Goal: Find specific page/section: Find specific page/section

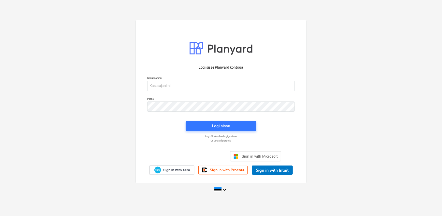
scroll to position [42, 0]
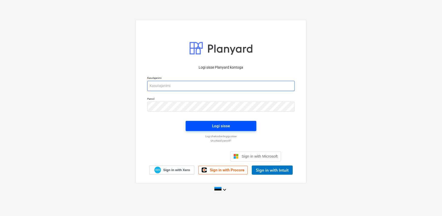
type input "[EMAIL_ADDRESS][DOMAIN_NAME]"
click at [208, 129] on button "Logi sisse" at bounding box center [221, 126] width 71 height 10
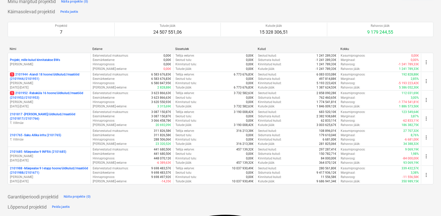
scroll to position [92, 0]
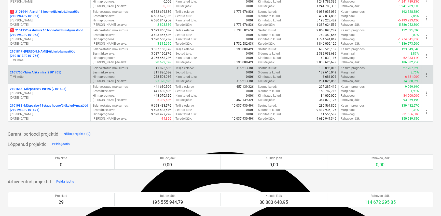
click at [39, 73] on p "2101765 - Saku Allika infra (2101765)" at bounding box center [35, 72] width 51 height 4
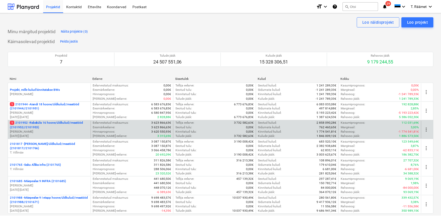
scroll to position [92, 0]
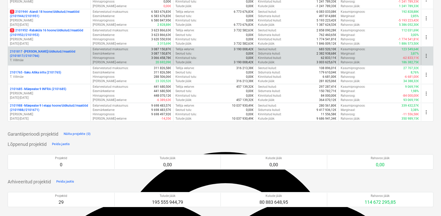
click at [37, 52] on p "2101817 - [PERSON_NAME]/üldkulud//maatööd (2101817//2101766)" at bounding box center [49, 53] width 78 height 9
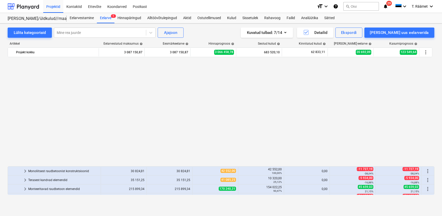
scroll to position [287, 0]
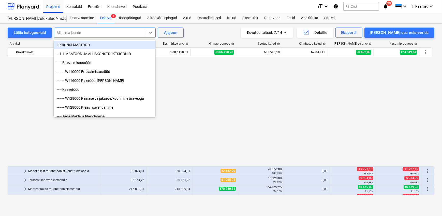
click at [80, 35] on div at bounding box center [100, 32] width 87 height 5
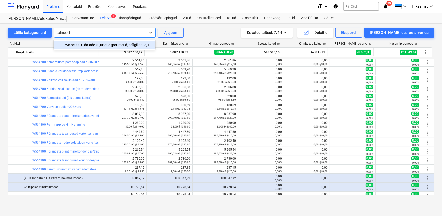
type input "taimesein"
click at [88, 46] on div "-- -- -- W625000 Üldalade kujundus (porirestid, prügikastid, taimesein, numbrid…" at bounding box center [105, 45] width 102 height 8
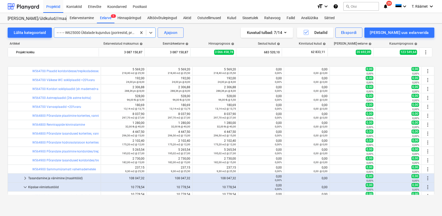
scroll to position [472, 0]
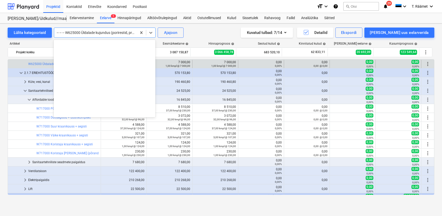
click at [88, 32] on div at bounding box center [96, 32] width 78 height 5
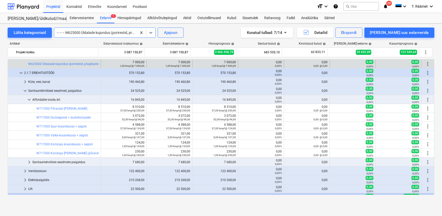
click at [87, 32] on div at bounding box center [96, 32] width 78 height 5
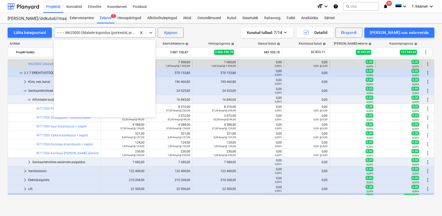
scroll to position [2414, 0]
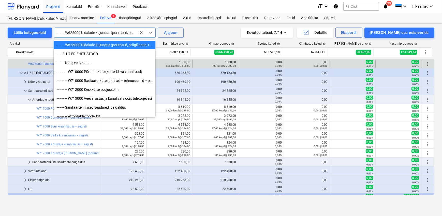
click at [85, 43] on div "-- -- -- W625000 Üldalade kujundus (porirestid, prügikastid, taimesein, numbrid…" at bounding box center [105, 45] width 102 height 8
click at [85, 43] on div "Artikkel" at bounding box center [54, 44] width 92 height 4
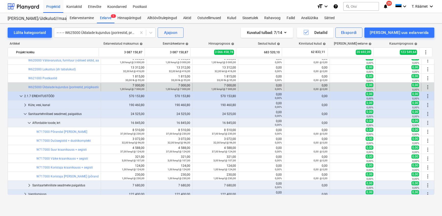
scroll to position [403, 0]
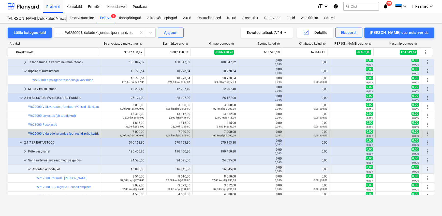
click at [63, 133] on link "W625000 Üldalade kujundus (porirestid, prügikastid, taimesein, numbrid/sildid/v…" at bounding box center [90, 134] width 124 height 4
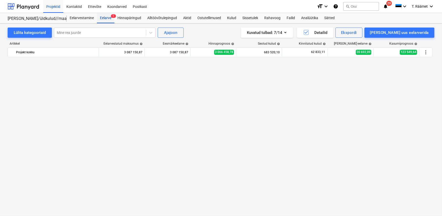
scroll to position [403, 0]
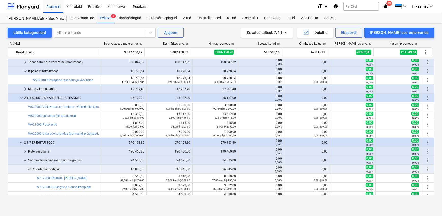
click at [104, 17] on div "Eelarve 1" at bounding box center [106, 18] width 18 height 10
click at [96, 33] on div at bounding box center [100, 32] width 87 height 5
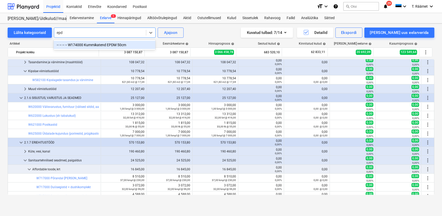
type input "epdm"
click at [96, 44] on div "-- -- -- -- W174000 Kummikatend EPDM 50cm" at bounding box center [105, 45] width 102 height 8
click at [96, 44] on div "Artikkel" at bounding box center [54, 44] width 92 height 4
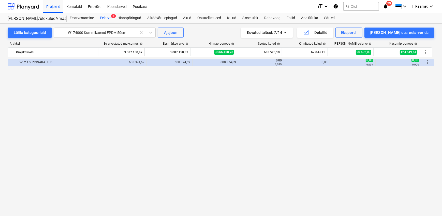
scroll to position [89, 0]
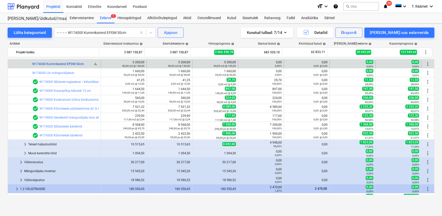
click at [72, 64] on link "W174000 Kummikatend EPDM 50cm" at bounding box center [58, 64] width 52 height 4
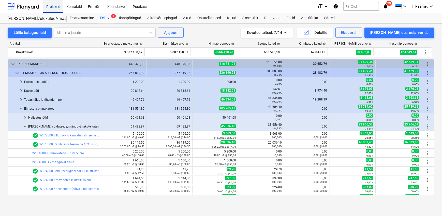
scroll to position [89, 0]
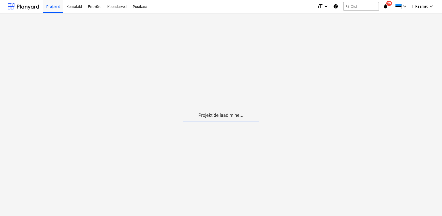
scroll to position [42, 0]
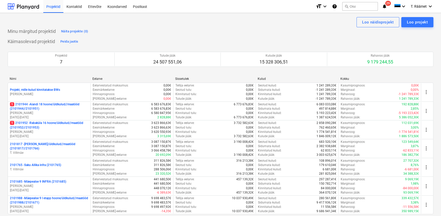
click at [50, 146] on p "2101817 - [PERSON_NAME]/üldkulud//maatööd (2101817//2101766)" at bounding box center [49, 146] width 78 height 9
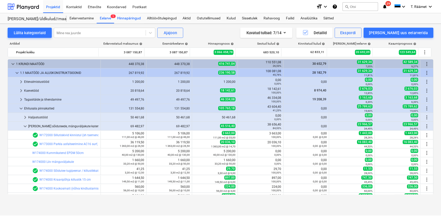
scroll to position [89, 0]
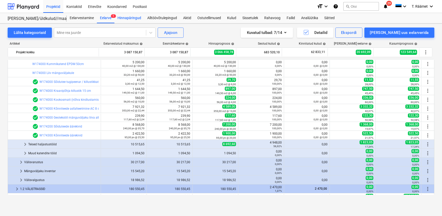
click at [127, 19] on div "Hinnapäringud" at bounding box center [130, 18] width 30 height 10
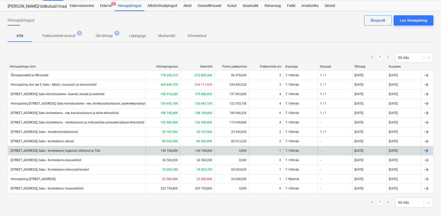
scroll to position [18, 0]
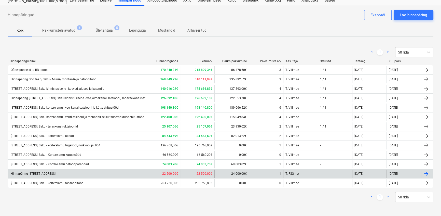
click at [58, 172] on div "Hinnapäring Soo tee 5, Saku - lift" at bounding box center [77, 173] width 138 height 8
